Goal: Task Accomplishment & Management: Use online tool/utility

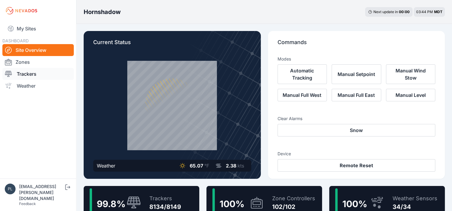
click at [27, 76] on link "Trackers" at bounding box center [37, 74] width 71 height 12
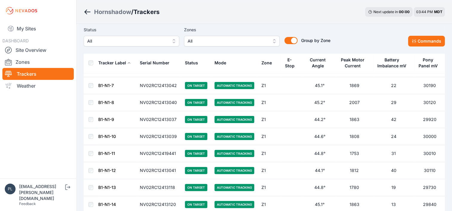
scroll to position [119, 0]
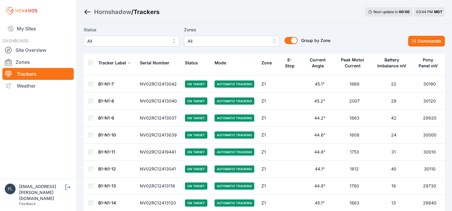
click at [156, 45] on button "All" at bounding box center [132, 41] width 96 height 11
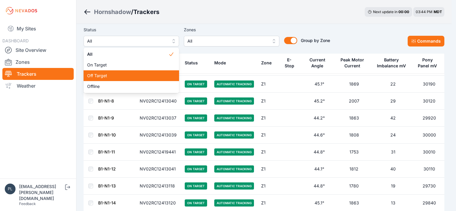
click at [104, 75] on span "Off Target" at bounding box center [127, 76] width 81 height 6
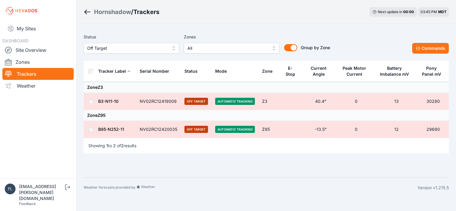
click at [155, 45] on span "Off Target" at bounding box center [127, 48] width 80 height 7
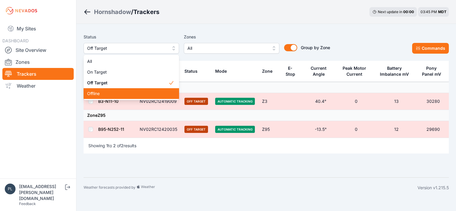
click at [104, 90] on div "Offline" at bounding box center [132, 93] width 96 height 11
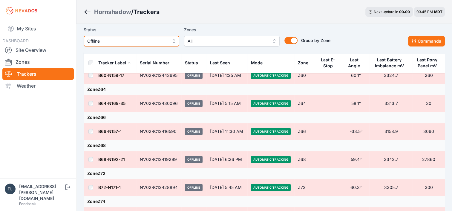
scroll to position [367, 0]
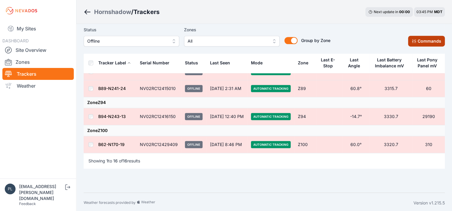
click at [415, 43] on icon at bounding box center [413, 41] width 5 height 5
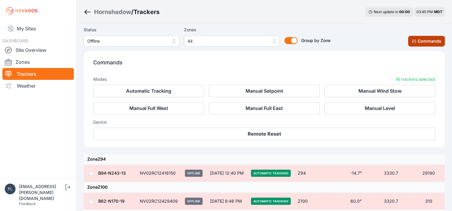
scroll to position [467, 0]
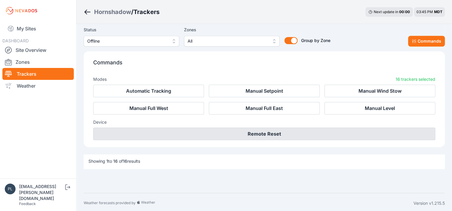
click at [272, 137] on button "Remote Reset" at bounding box center [264, 134] width 342 height 13
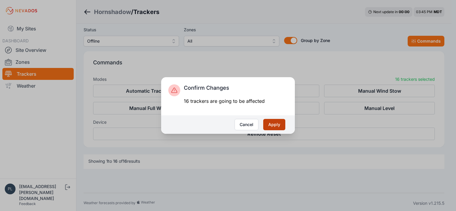
click at [278, 123] on button "Apply" at bounding box center [274, 124] width 22 height 11
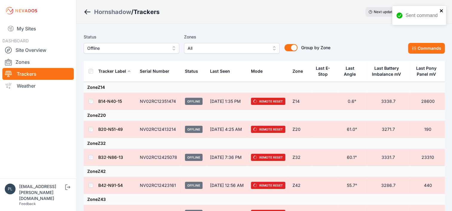
click at [442, 9] on icon "close" at bounding box center [441, 10] width 4 height 5
